Goal: Information Seeking & Learning: Learn about a topic

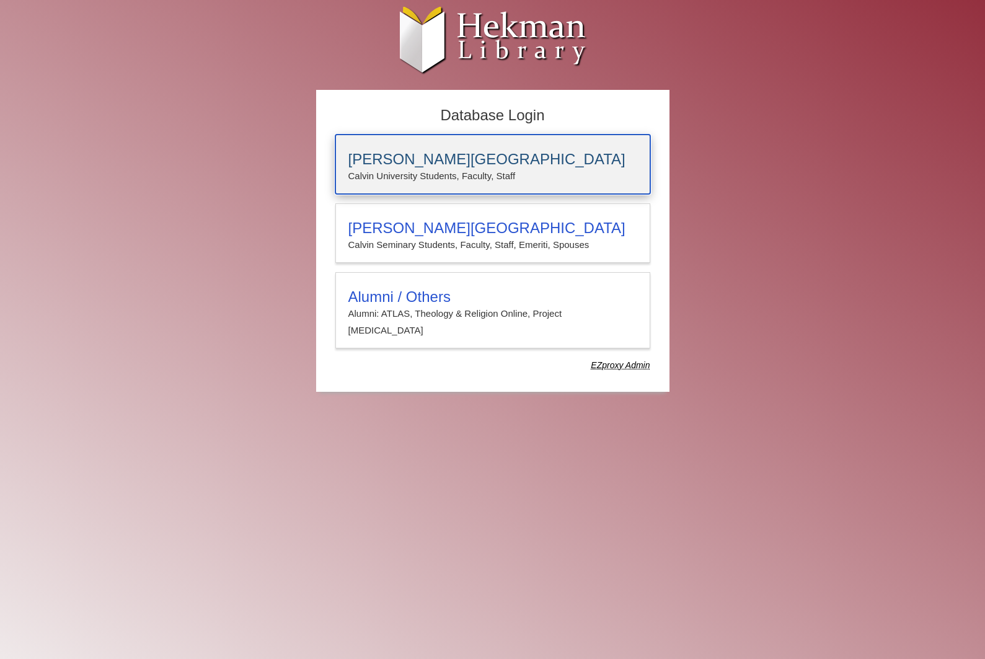
click at [496, 143] on div "Calvin University Calvin University Students, Faculty, Staff" at bounding box center [492, 163] width 315 height 59
click at [380, 165] on h3 "Calvin University" at bounding box center [492, 159] width 289 height 17
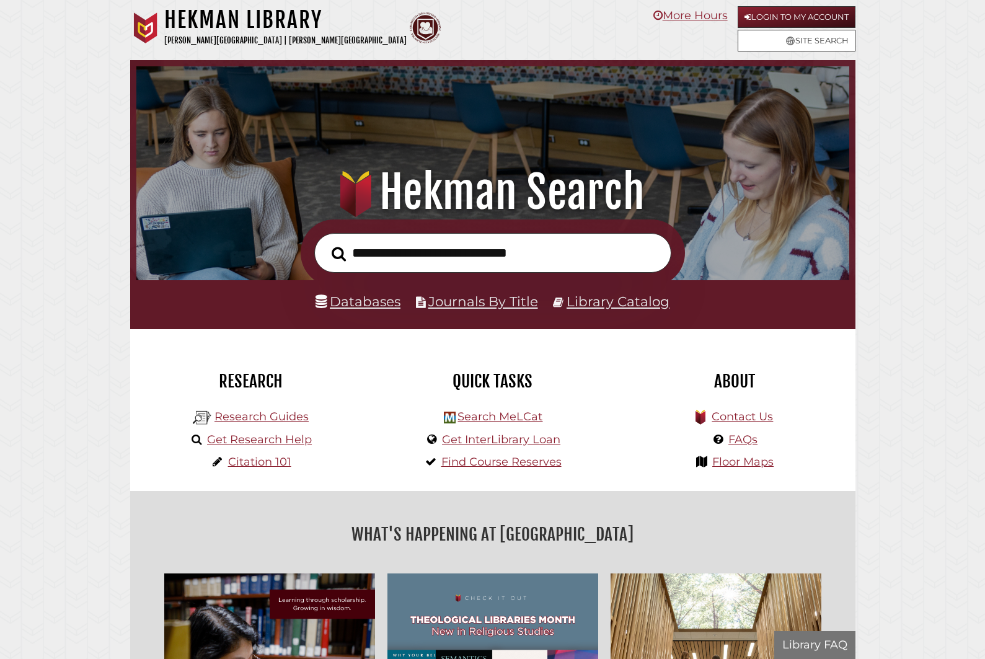
scroll to position [235, 706]
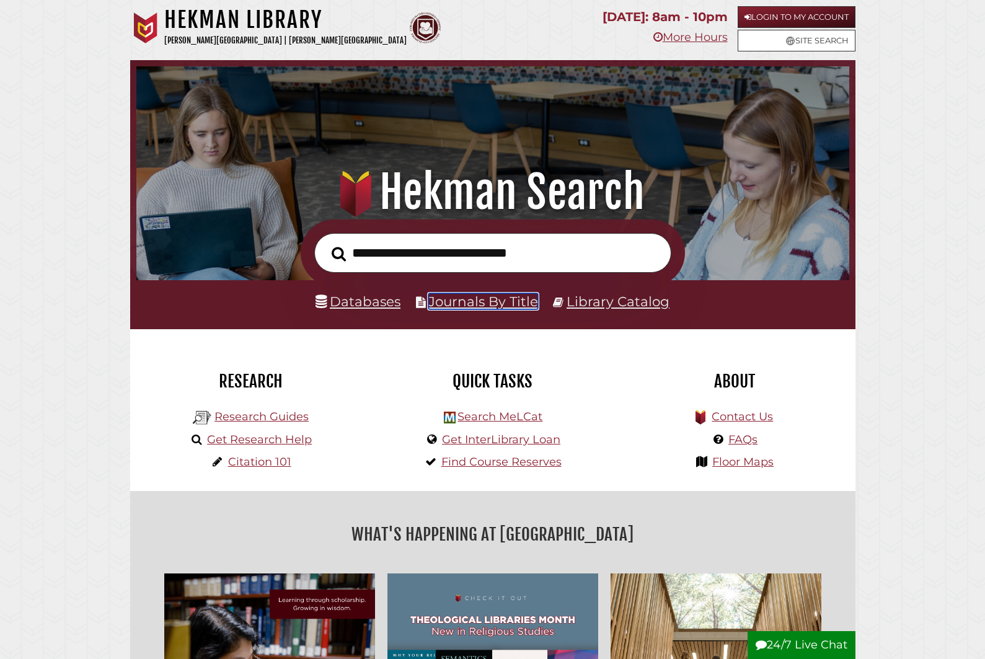
click at [493, 307] on link "Journals By Title" at bounding box center [483, 301] width 110 height 16
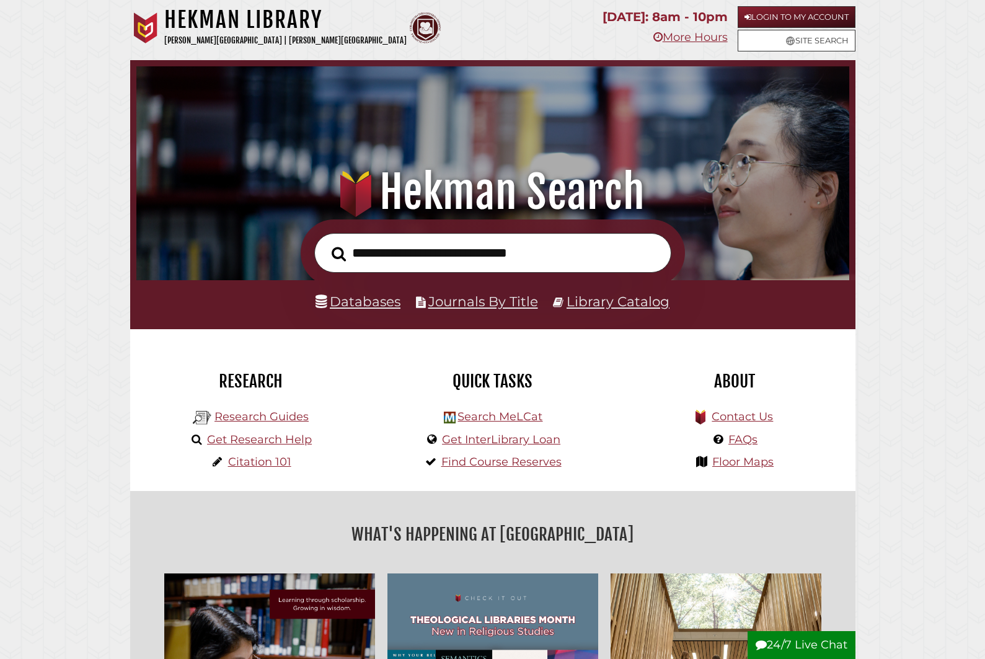
scroll to position [235, 706]
click at [370, 304] on link "Databases" at bounding box center [357, 301] width 85 height 16
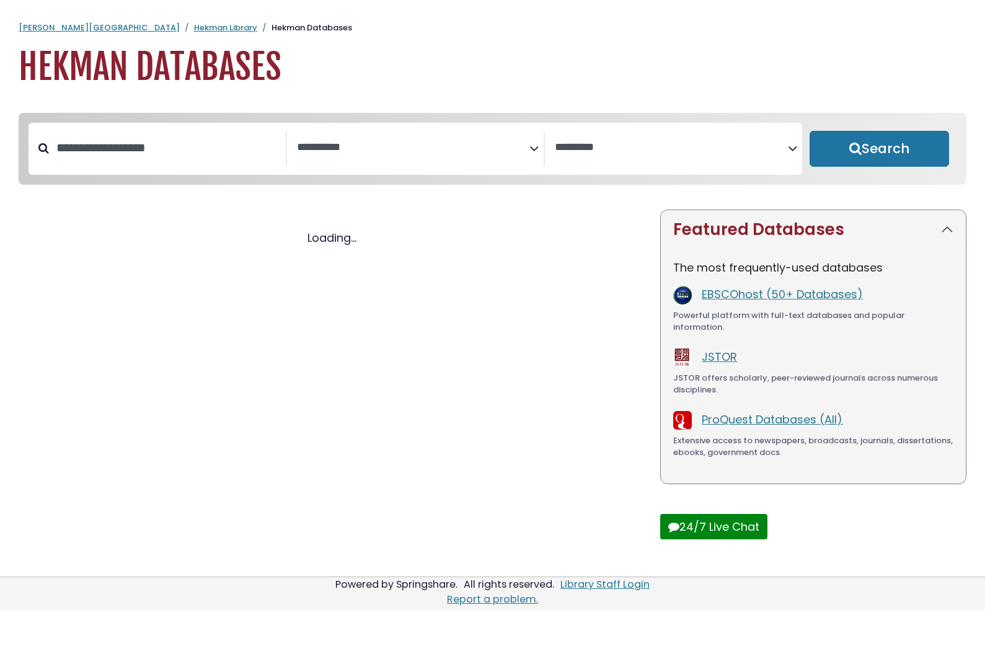
select select "Database Subject Filter"
select select "Database Vendors Filter"
select select "Database Subject Filter"
select select "Database Vendors Filter"
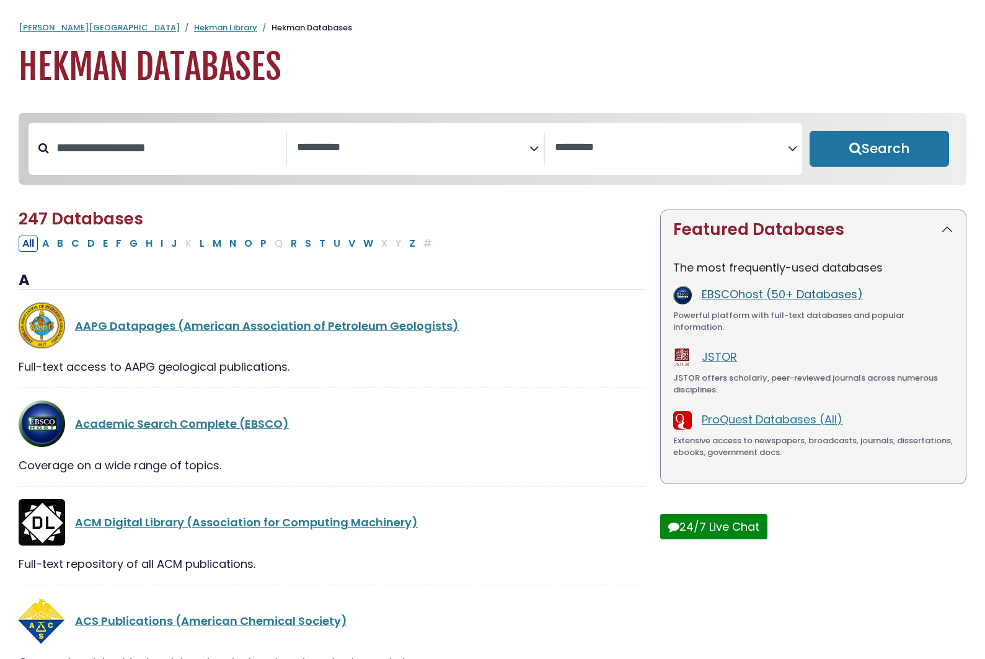
click at [814, 299] on link "EBSCOhost (50+ Databases)" at bounding box center [782, 293] width 161 height 15
